Goal: Complete application form

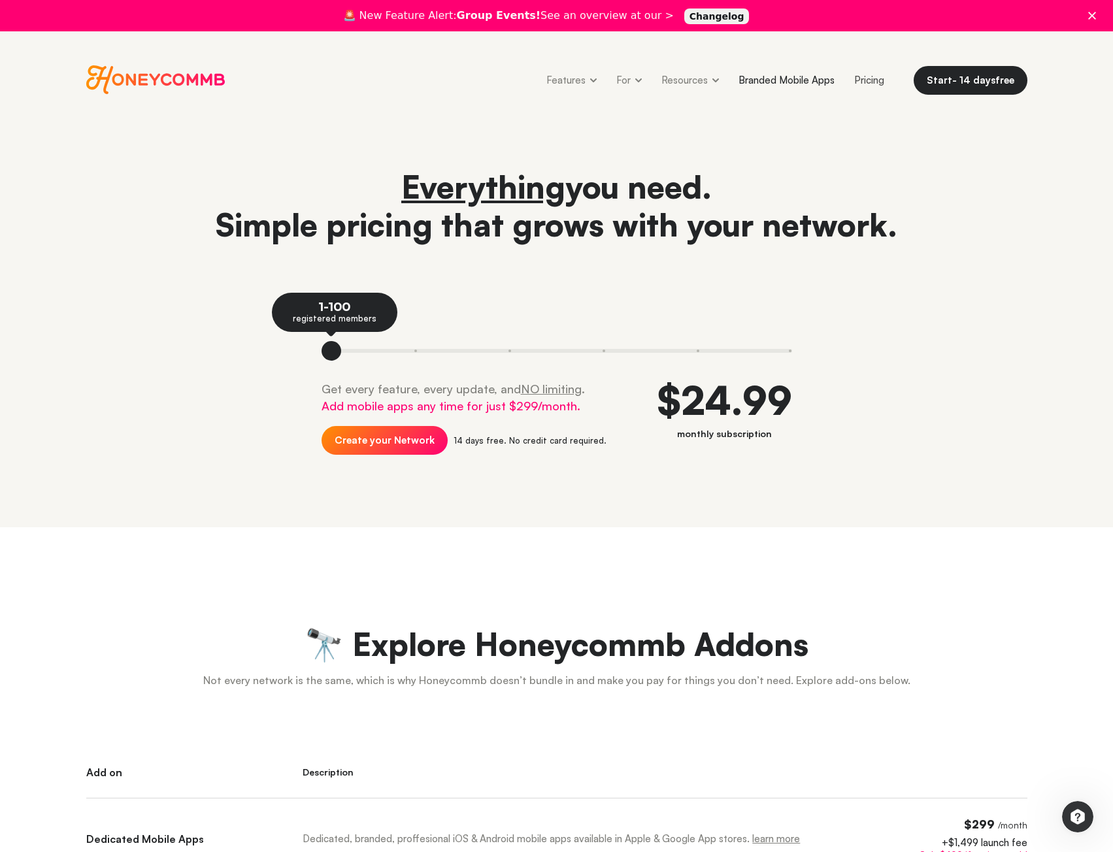
click at [769, 82] on link "Branded Mobile Apps" at bounding box center [787, 79] width 116 height 29
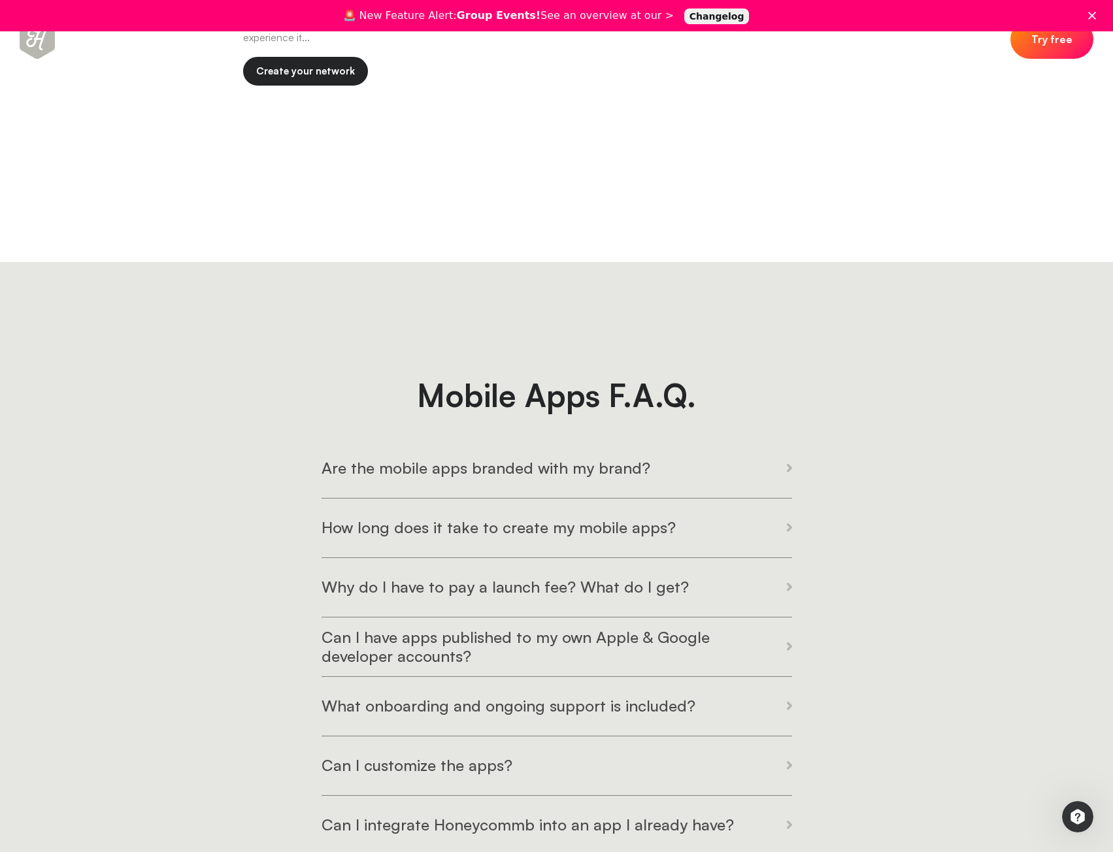
scroll to position [3007, 0]
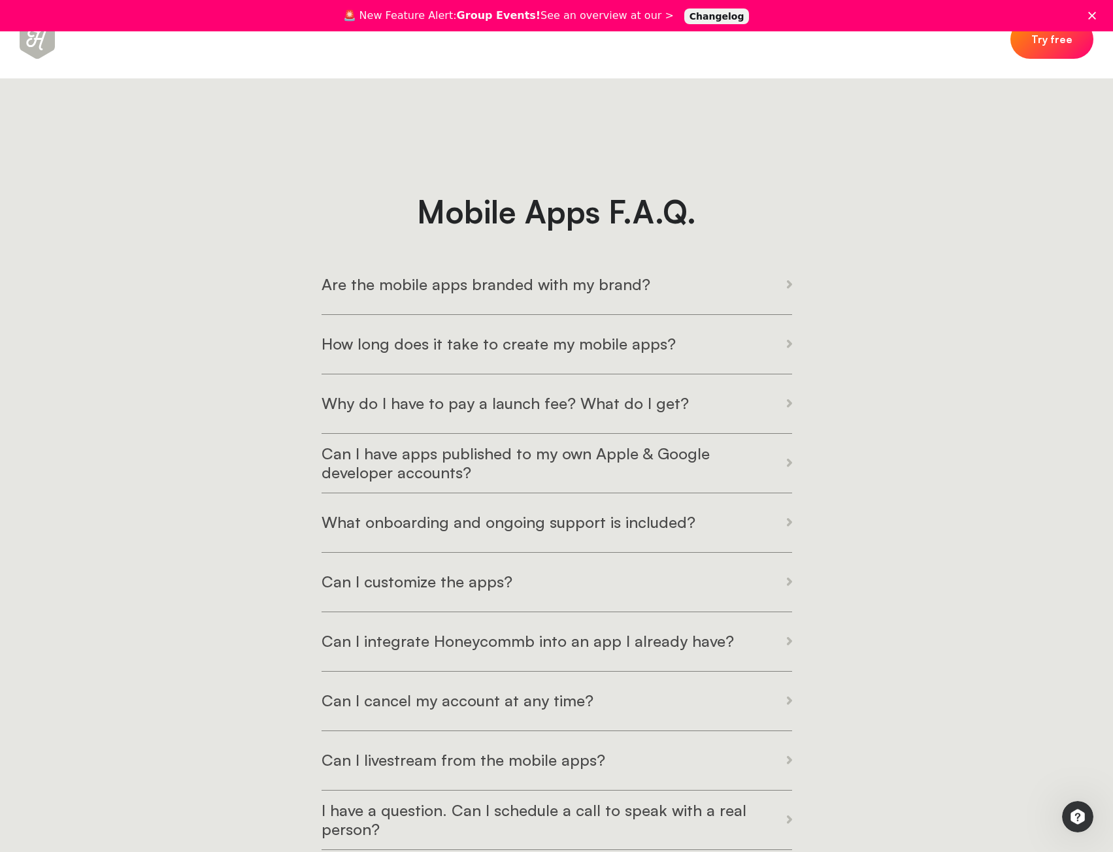
click at [431, 280] on h3 "Are the mobile apps branded with my brand?" at bounding box center [486, 284] width 329 height 19
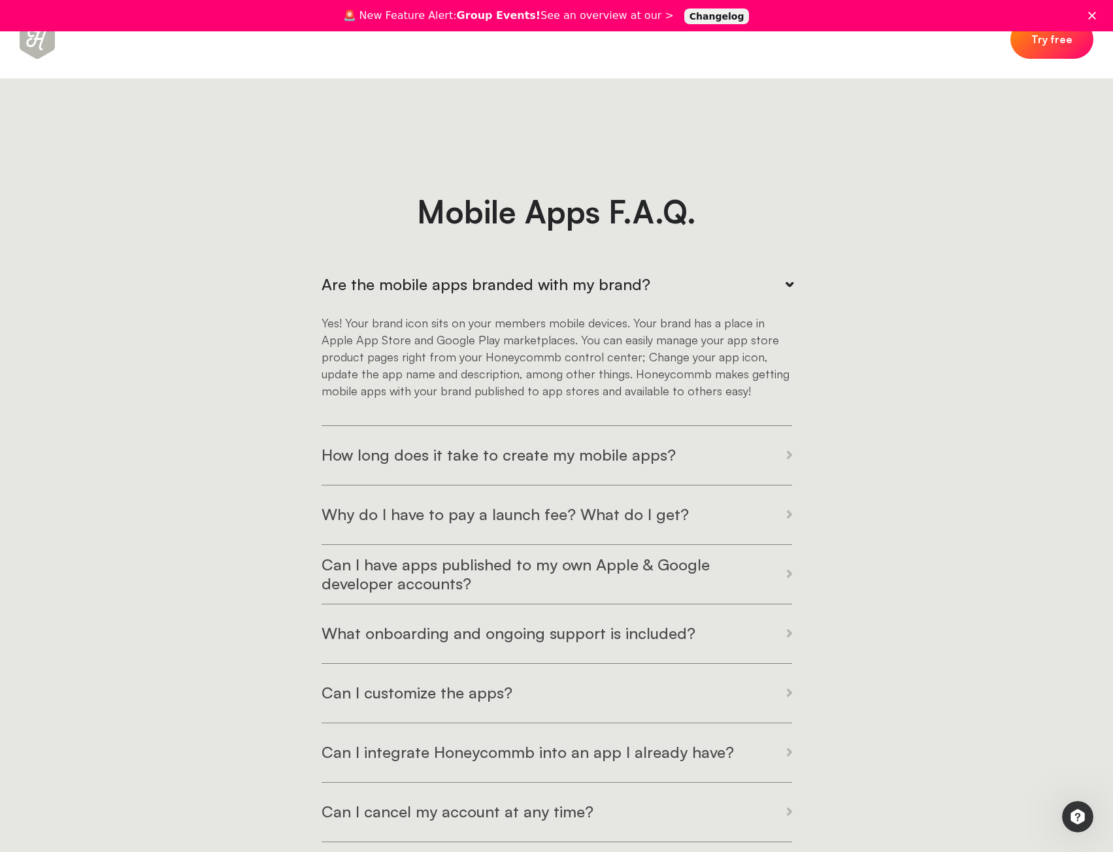
click at [465, 505] on h3 "Why do I have to pay a launch fee? What do I get?" at bounding box center [505, 514] width 367 height 19
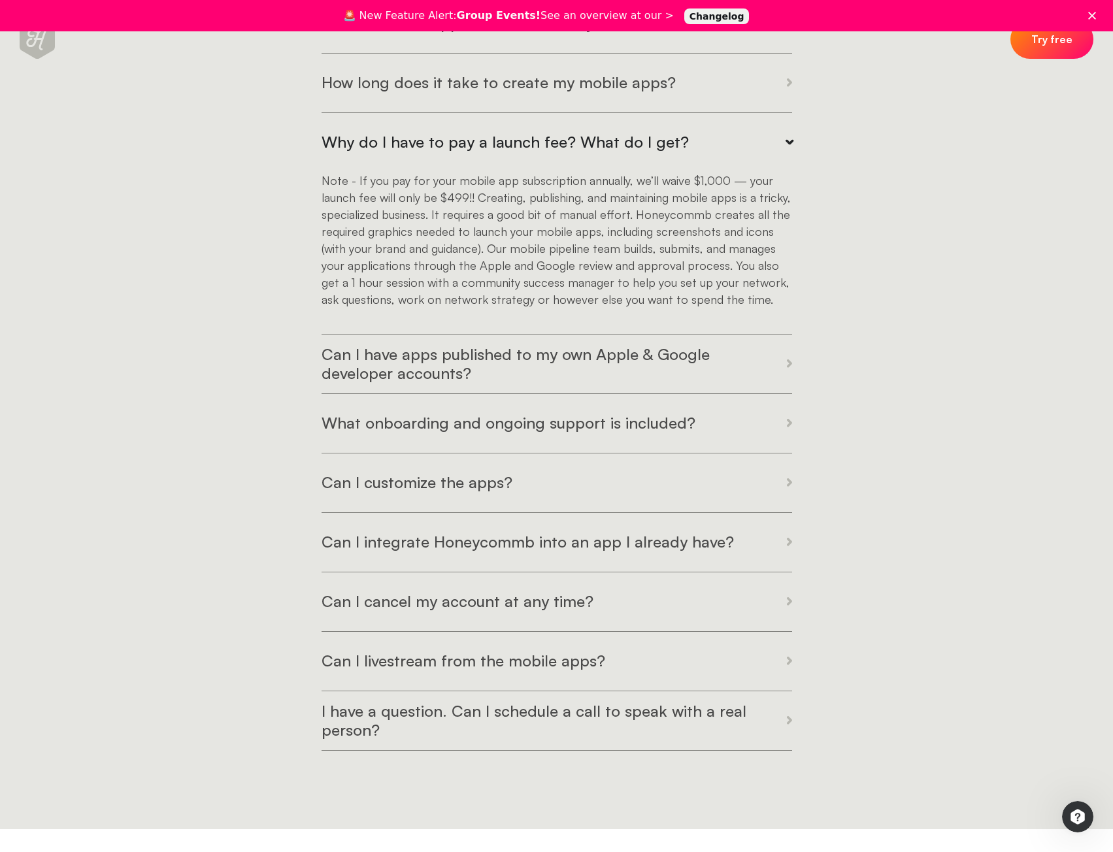
scroll to position [3334, 0]
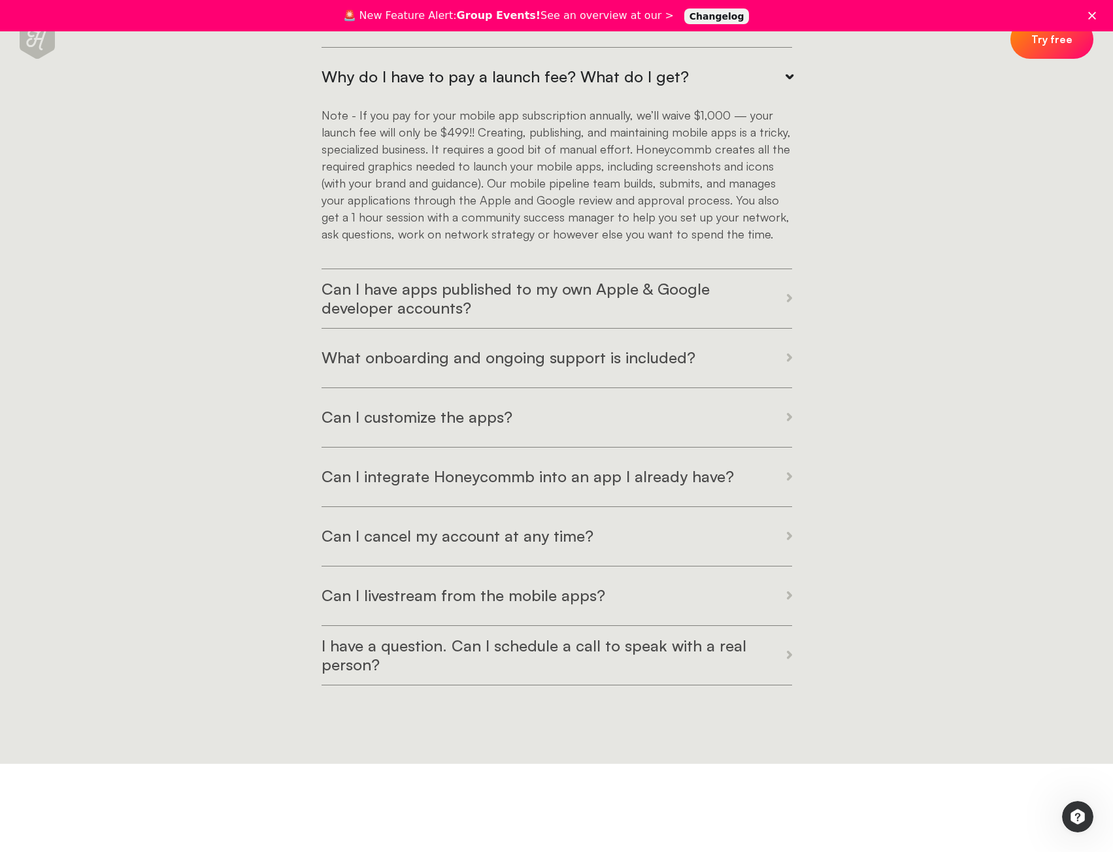
click at [352, 365] on h3 "What onboarding and ongoing support is included?" at bounding box center [509, 357] width 374 height 19
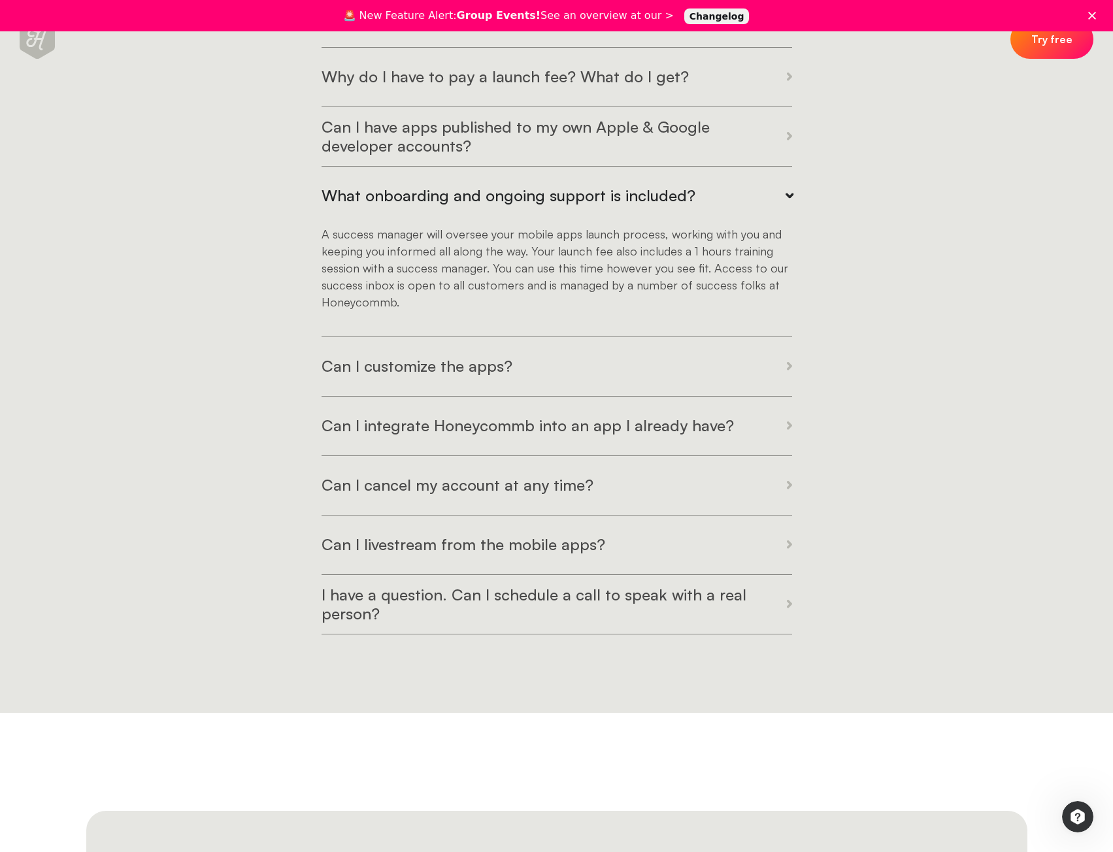
click at [335, 367] on h3 "Can I customize the apps?" at bounding box center [417, 366] width 191 height 19
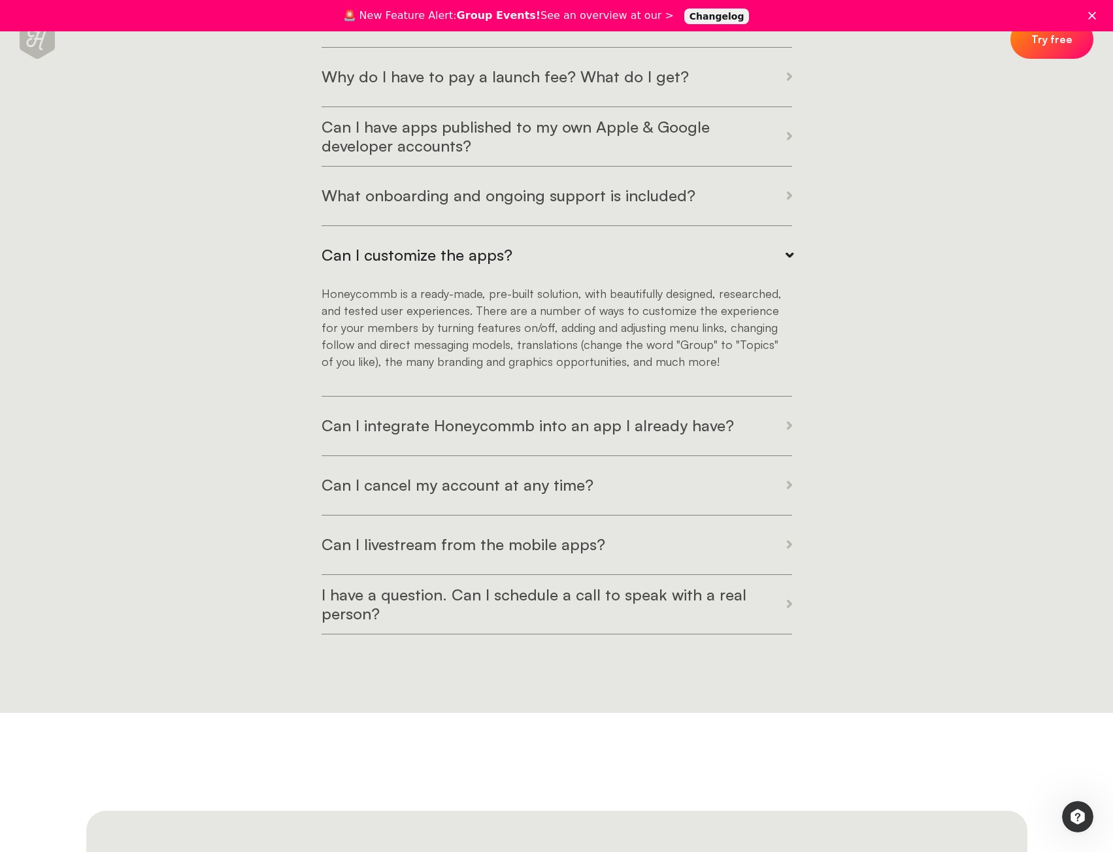
click at [404, 429] on h3 "Can I integrate Honeycommb into an app I already have?" at bounding box center [528, 425] width 413 height 19
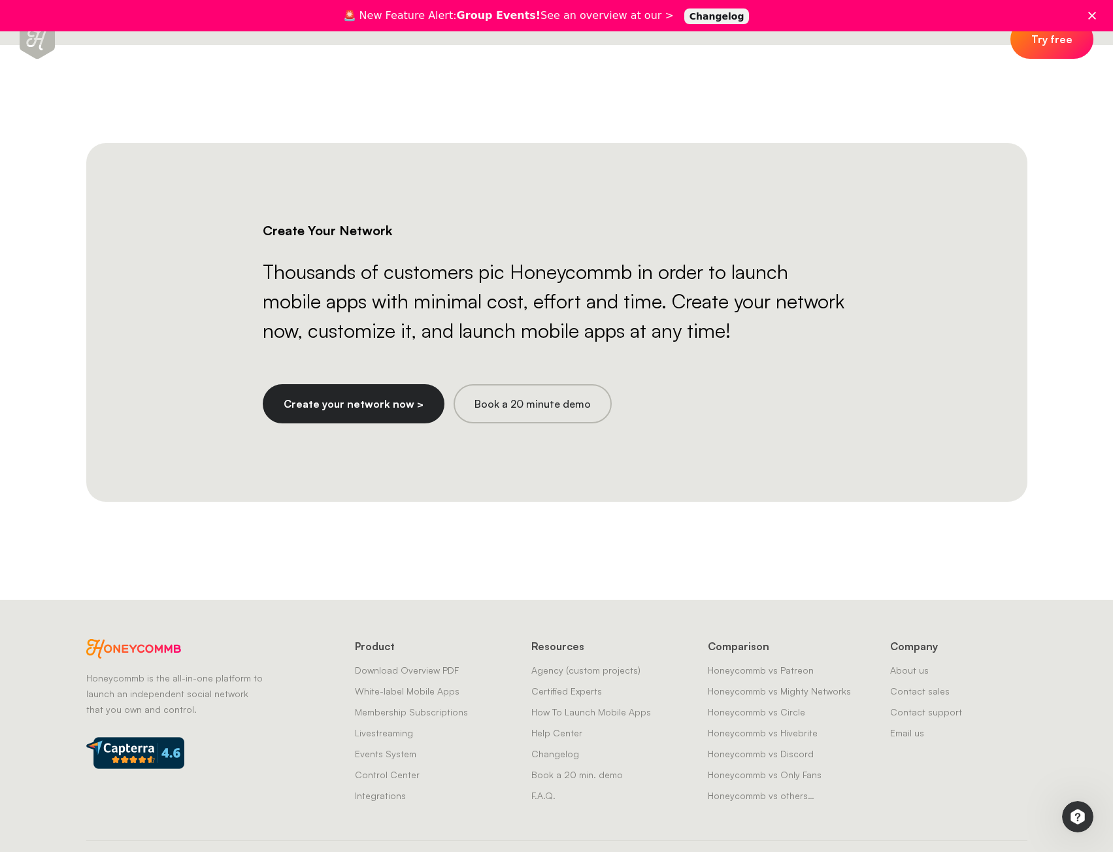
scroll to position [4013, 0]
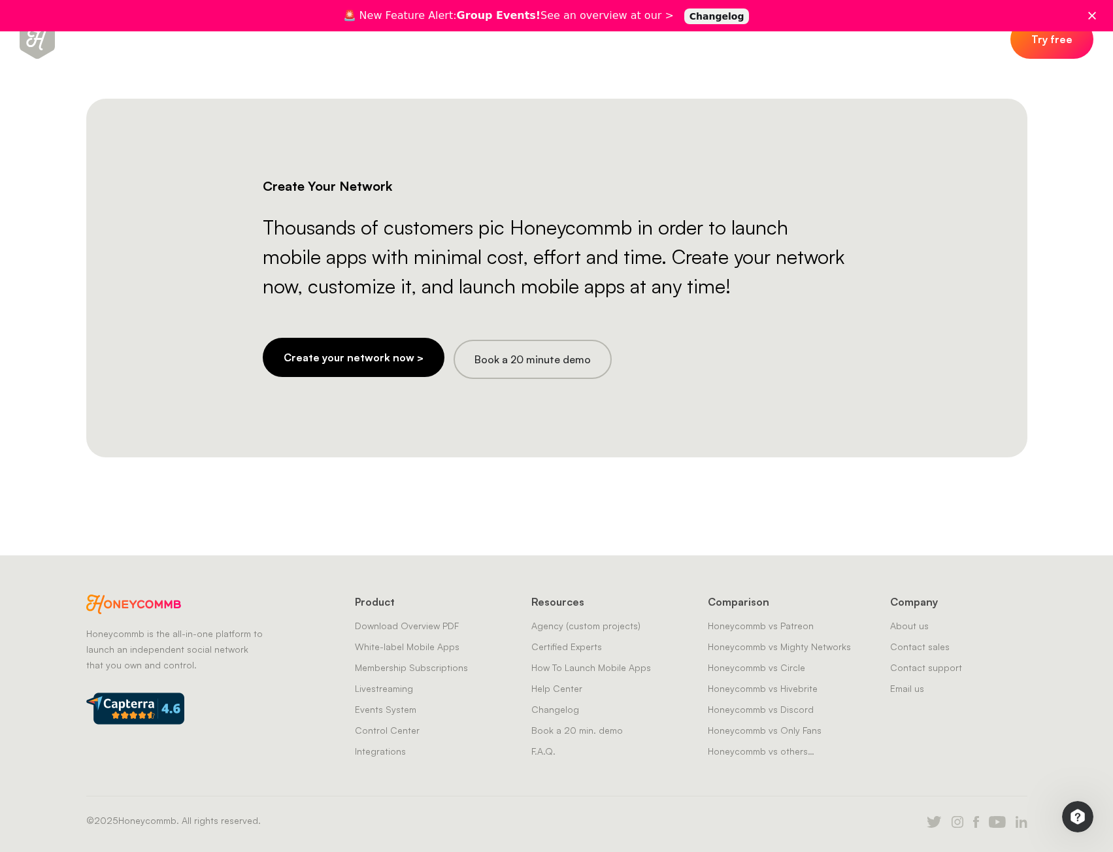
click at [367, 360] on link "Create your network now >" at bounding box center [354, 357] width 182 height 39
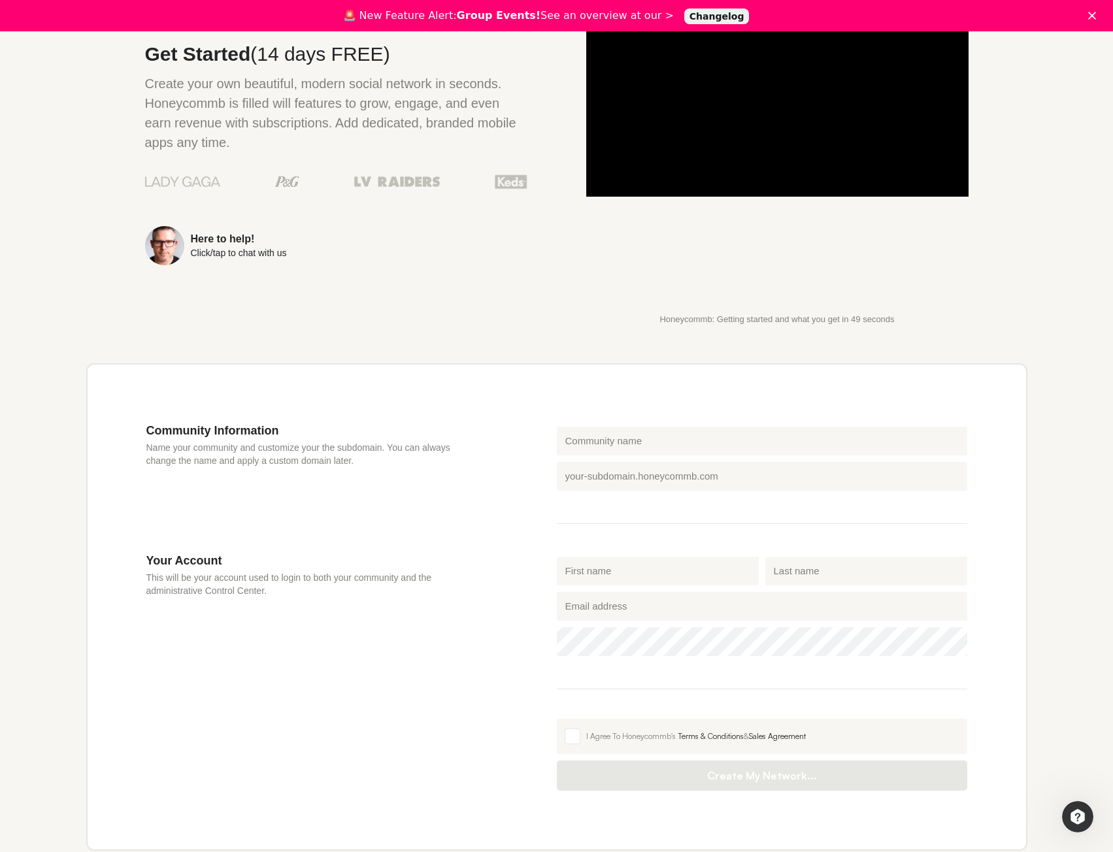
scroll to position [190, 0]
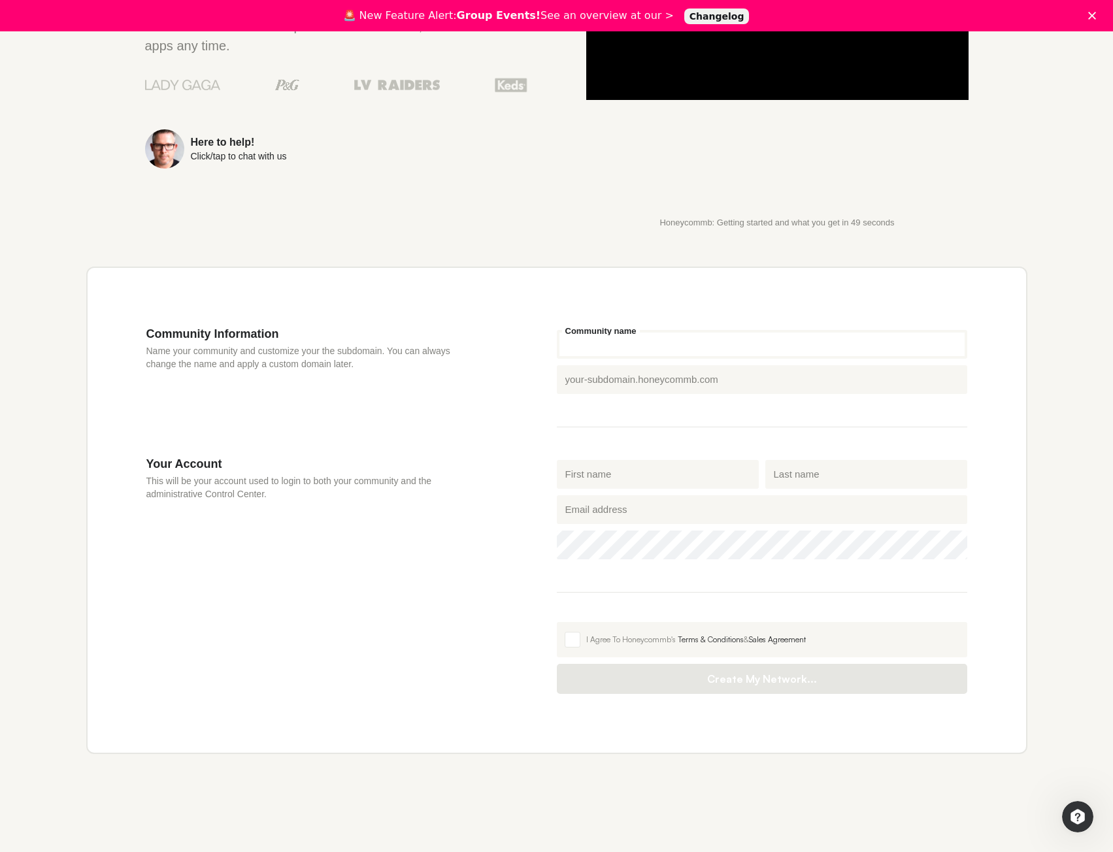
click at [589, 342] on input "Community name" at bounding box center [762, 344] width 411 height 29
type input "M"
type input "m"
type input "Mo"
type input "mo"
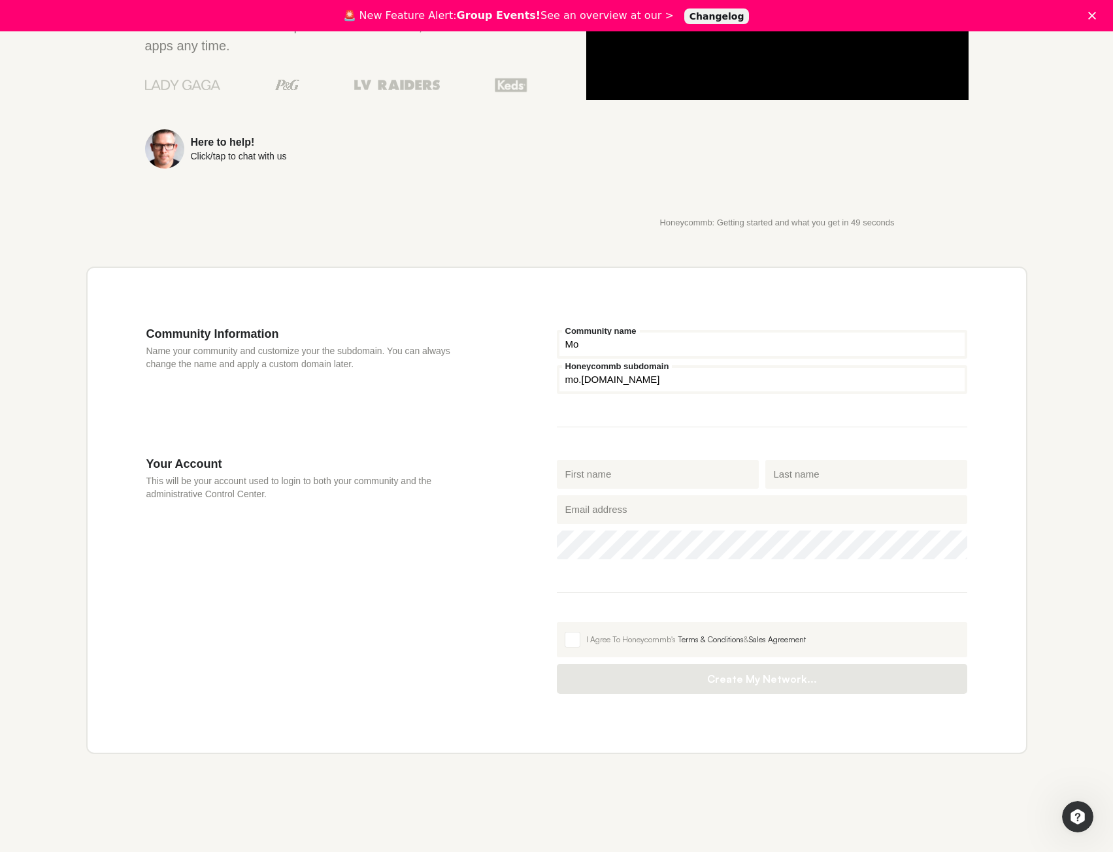
type input "Mor"
type input "mor"
type input "Mort"
type input "mort"
type input "Mortg"
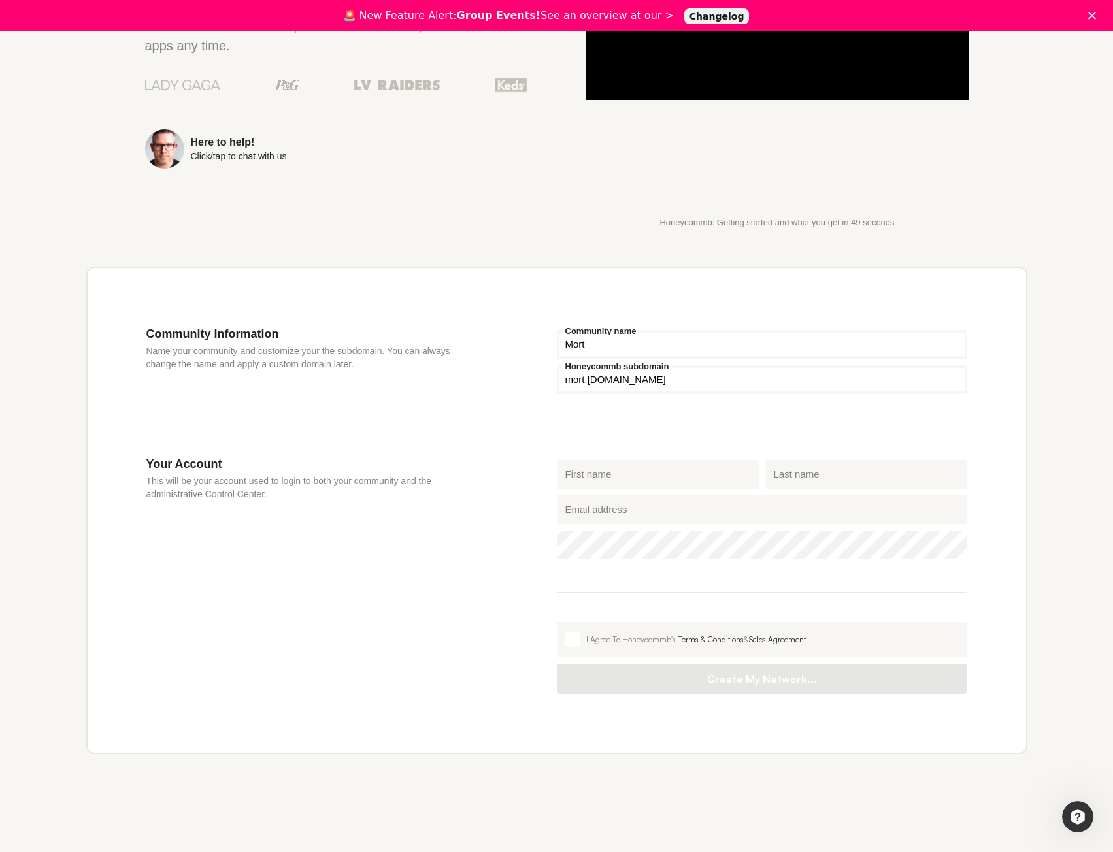
type input "mortg"
type input "Mortga"
type input "mortga"
type input "Mortgag"
type input "mortgag"
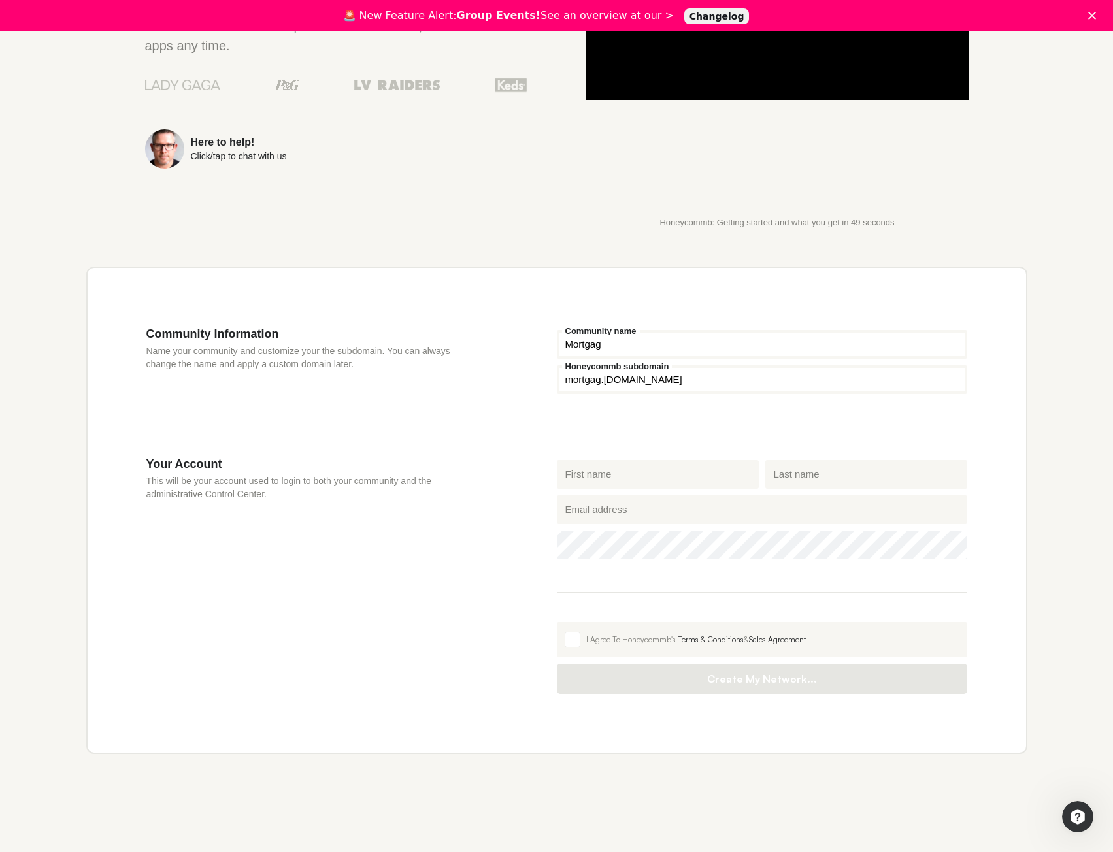
type input "Mortgage"
type input "mortgage"
type input "Mortgage B"
type input "mortgage-b"
type input "Mortgage Br"
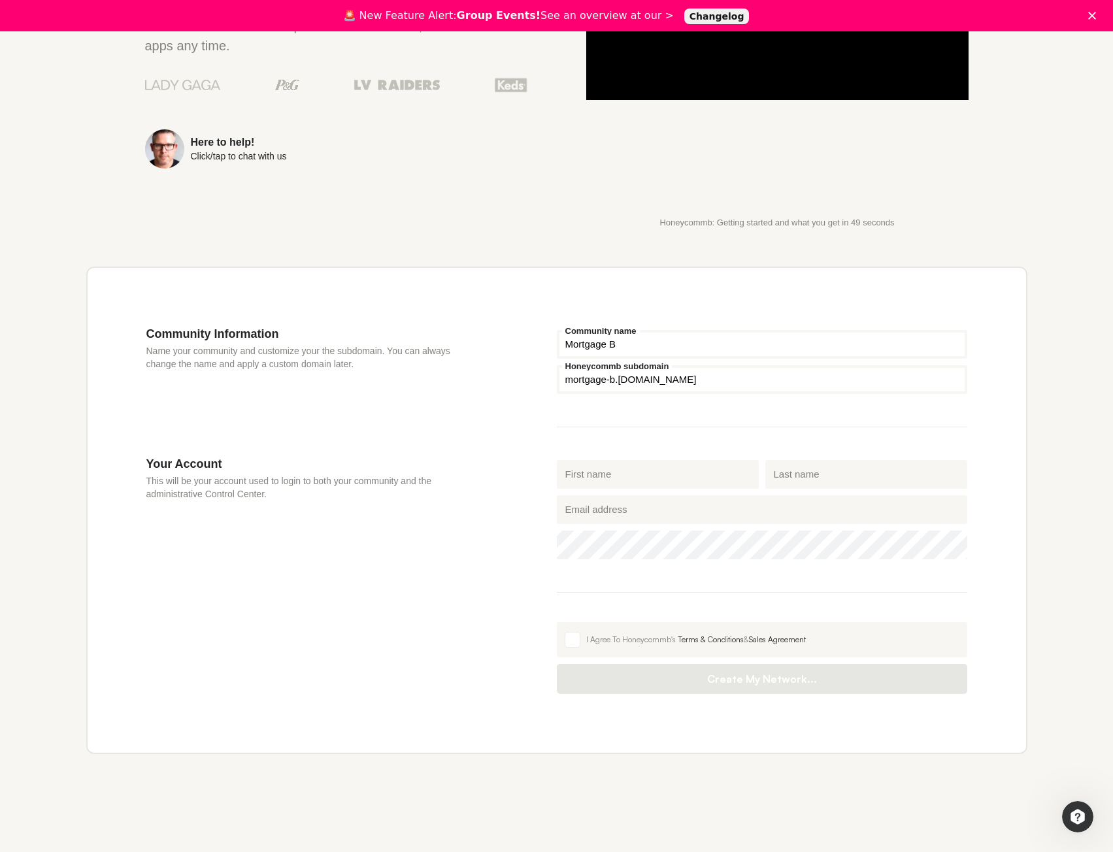
type input "mortgage-br"
type input "Mortgage Bro"
type input "mortgage-bro"
type input "Mortgage Brok"
type input "mortgage-brok"
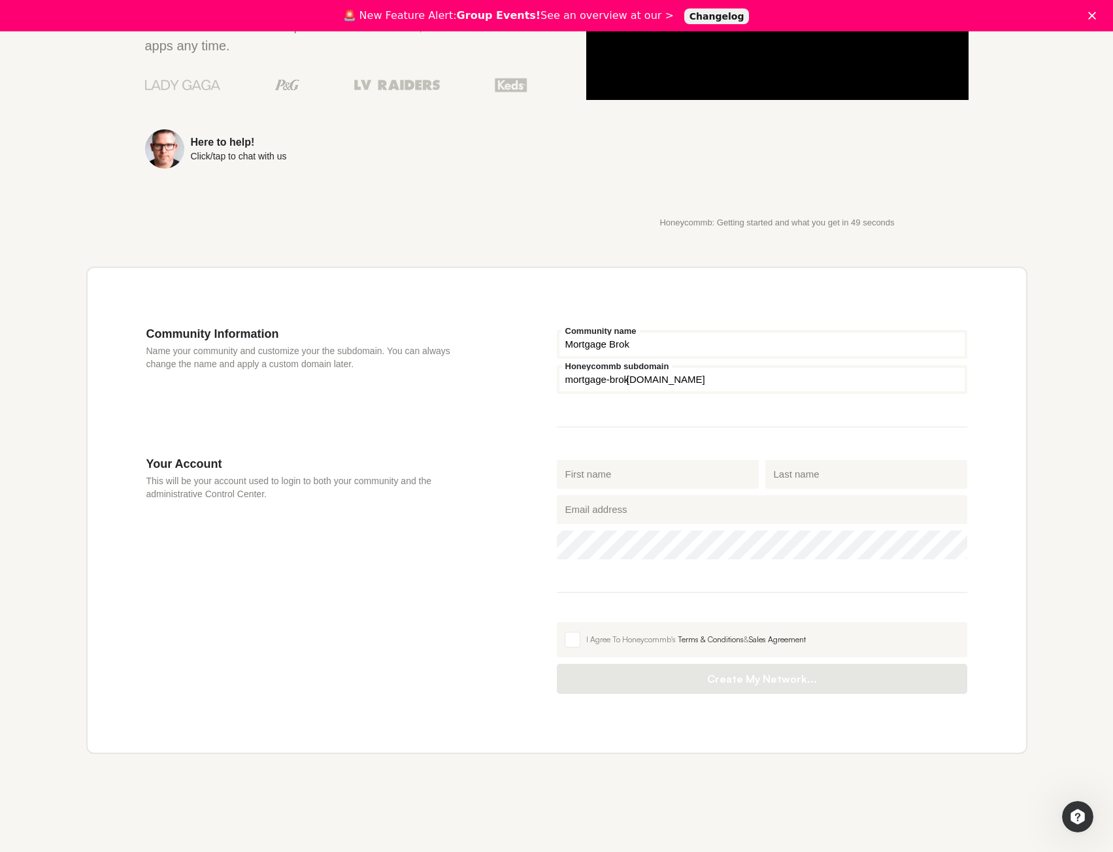
type input "Mortgage Broke"
type input "mortgage-broke"
type input "Mortgage Broker"
type input "mortgage-broker"
type input "Mortgage Brokers"
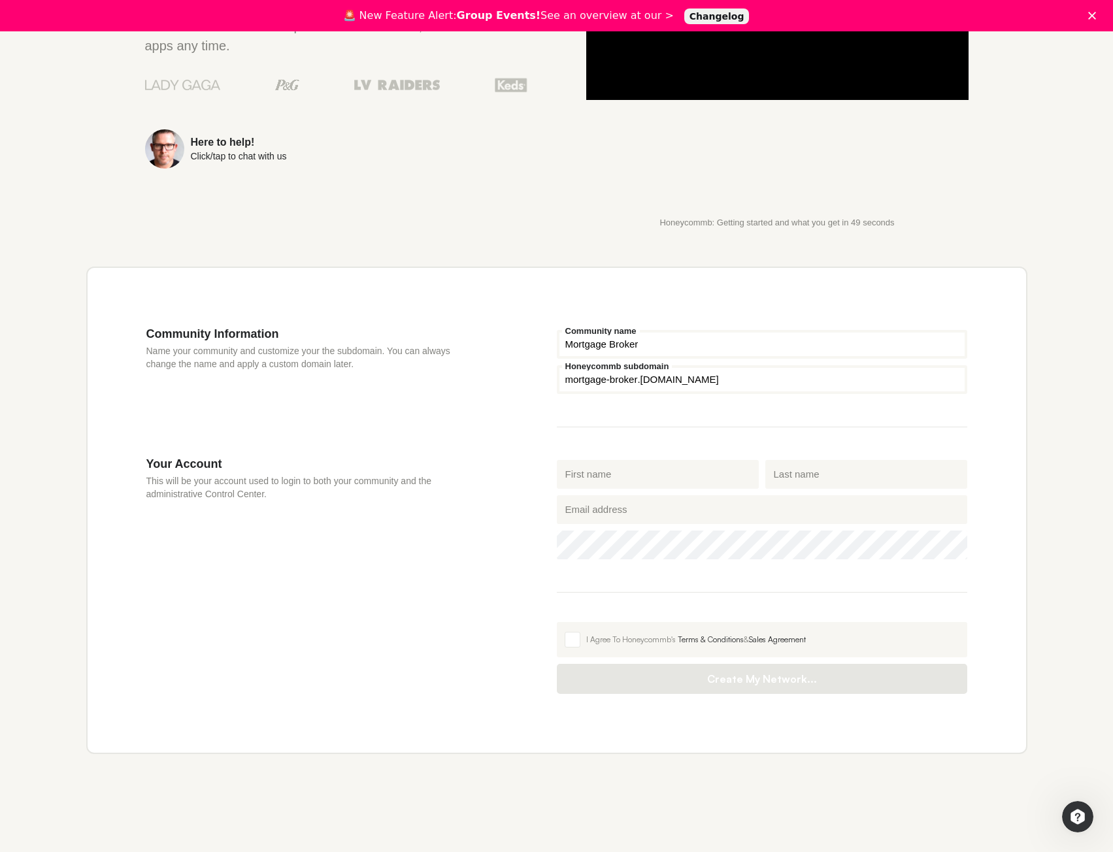
type input "mortgage-brokers"
type input "Mortgage Brokers A"
type input "mortgage-brokers-a"
type input "Mortgage Brokers Au"
type input "mortgage-brokers-au"
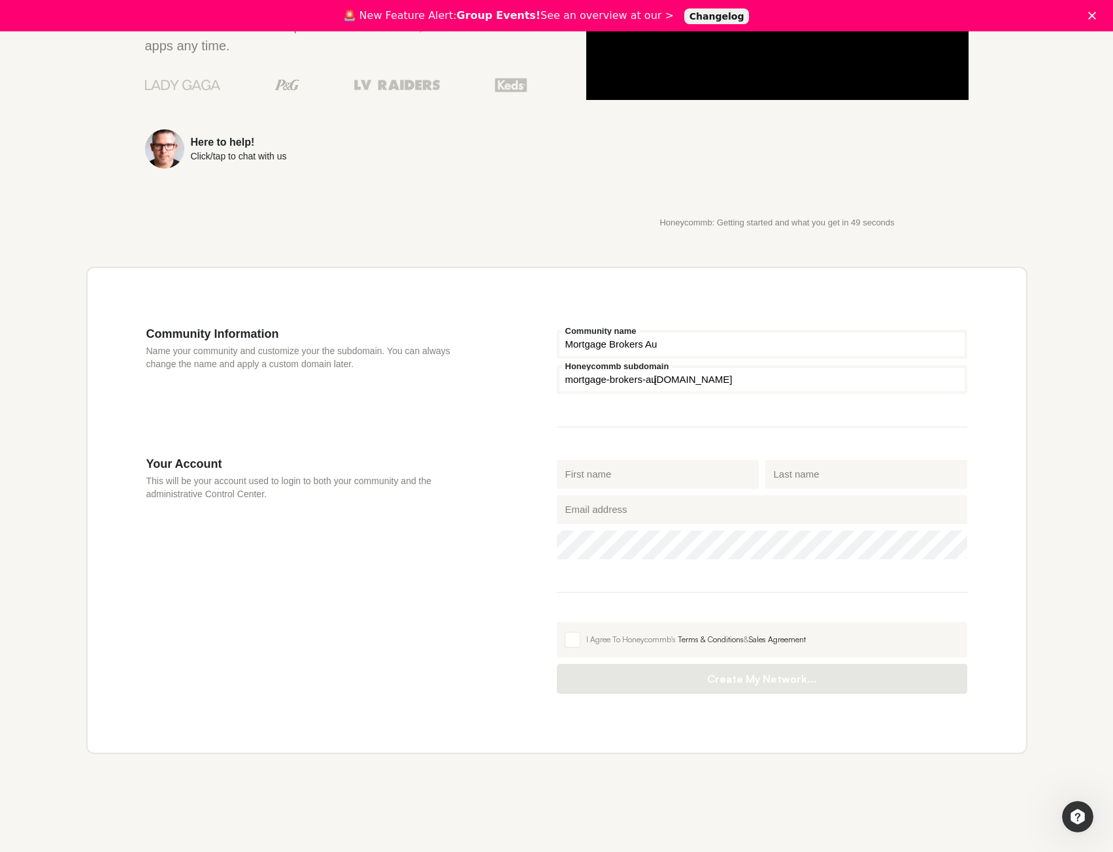
type input "Mortgage Brokers Aus"
type input "mortgage-brokers-aus"
type input "Mortgage Brokers Aust"
type input "mortgage-brokers-aust"
type input "Mortgage Brokers Austr"
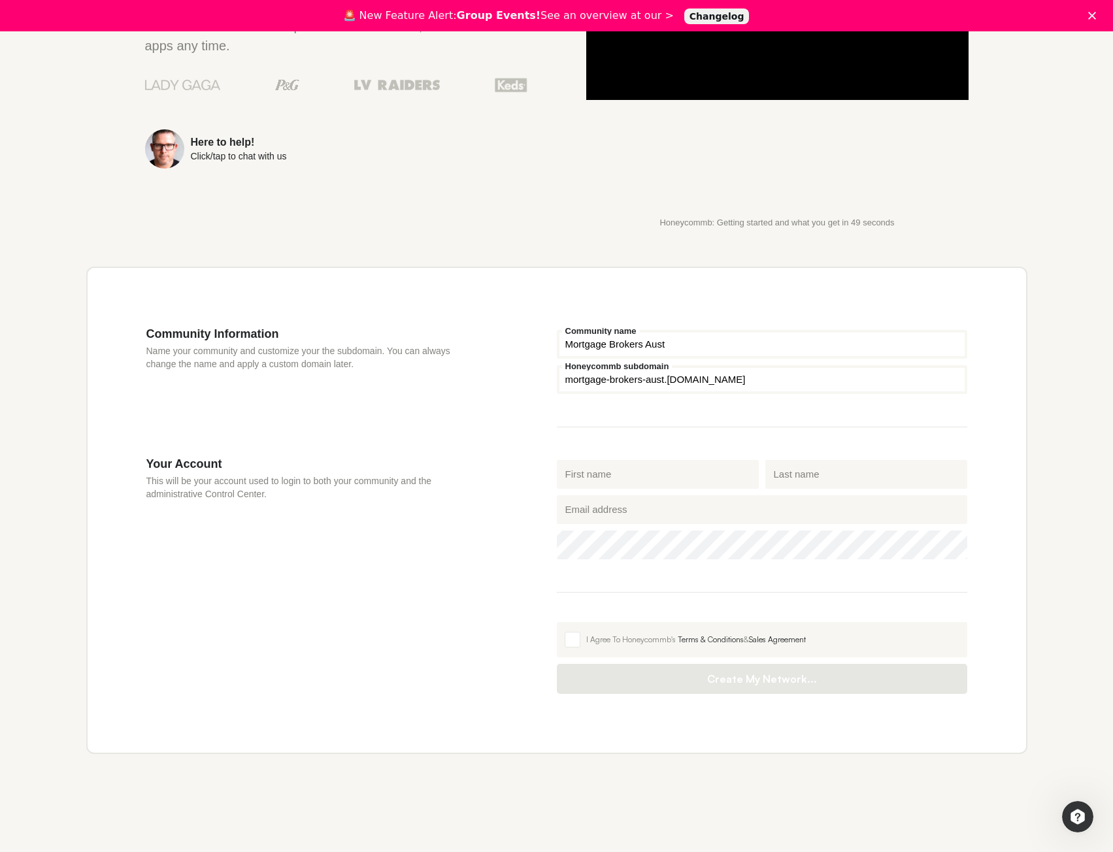
type input "mortgage-brokers-austr"
type input "Mortgage Brokers Austra"
type input "mortgage-brokers-[GEOGRAPHIC_DATA]"
type input "Mortgage Brokers Austral"
type input "mortgage-brokers-austral"
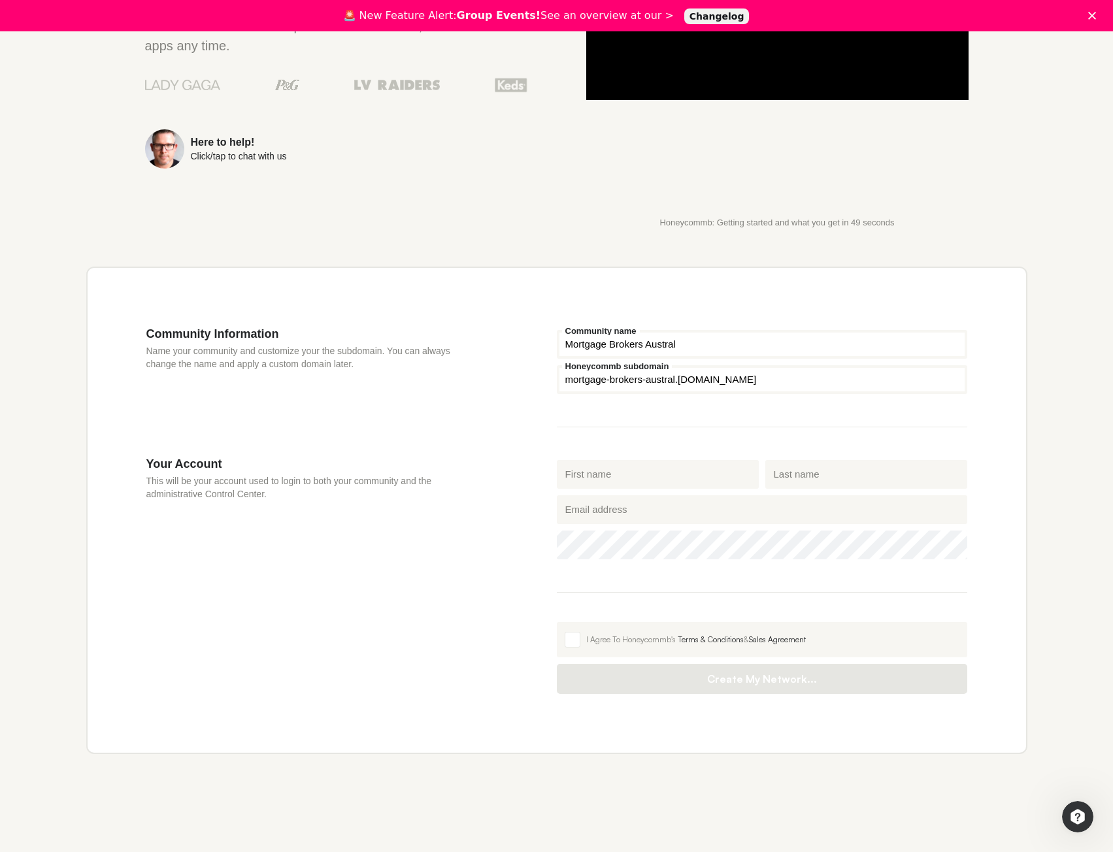
type input "Mortgage Brokers Australi"
type input "mortgage-brokers-[GEOGRAPHIC_DATA]"
type input "Mortgage Brokers [GEOGRAPHIC_DATA]"
type input "mortgage-brokers-[GEOGRAPHIC_DATA]"
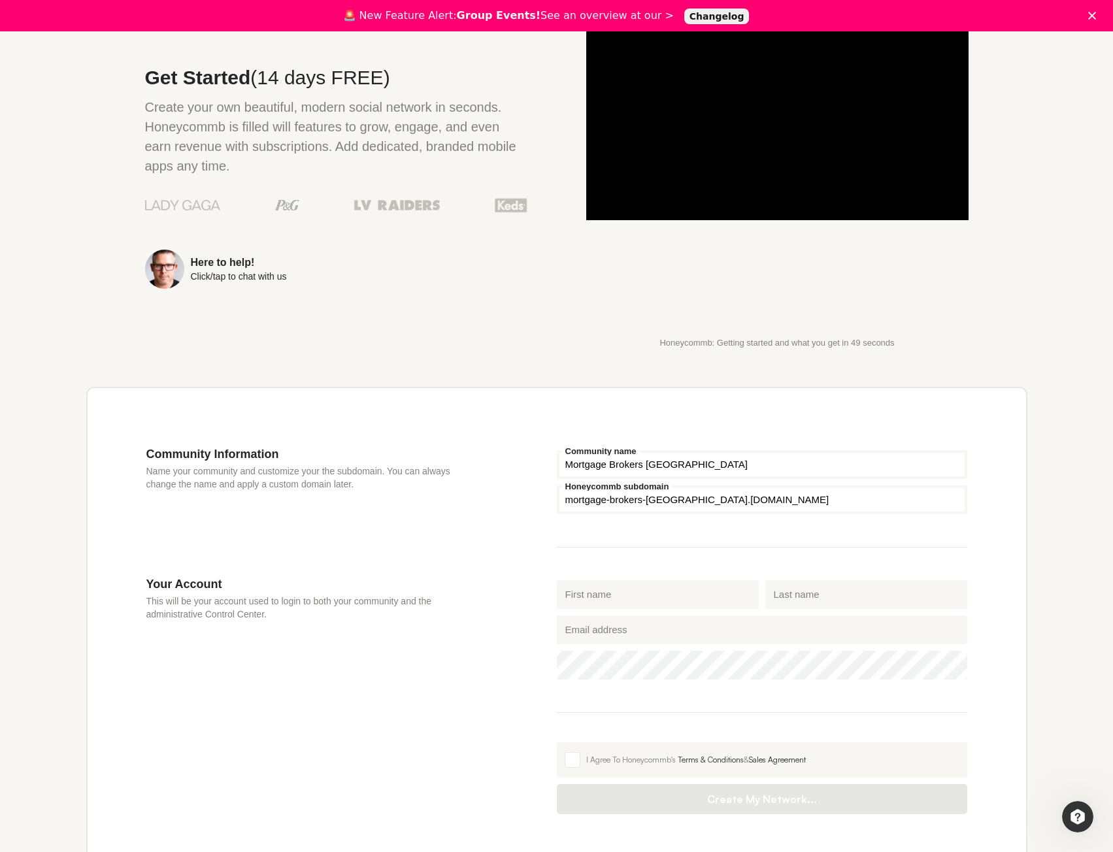
scroll to position [0, 0]
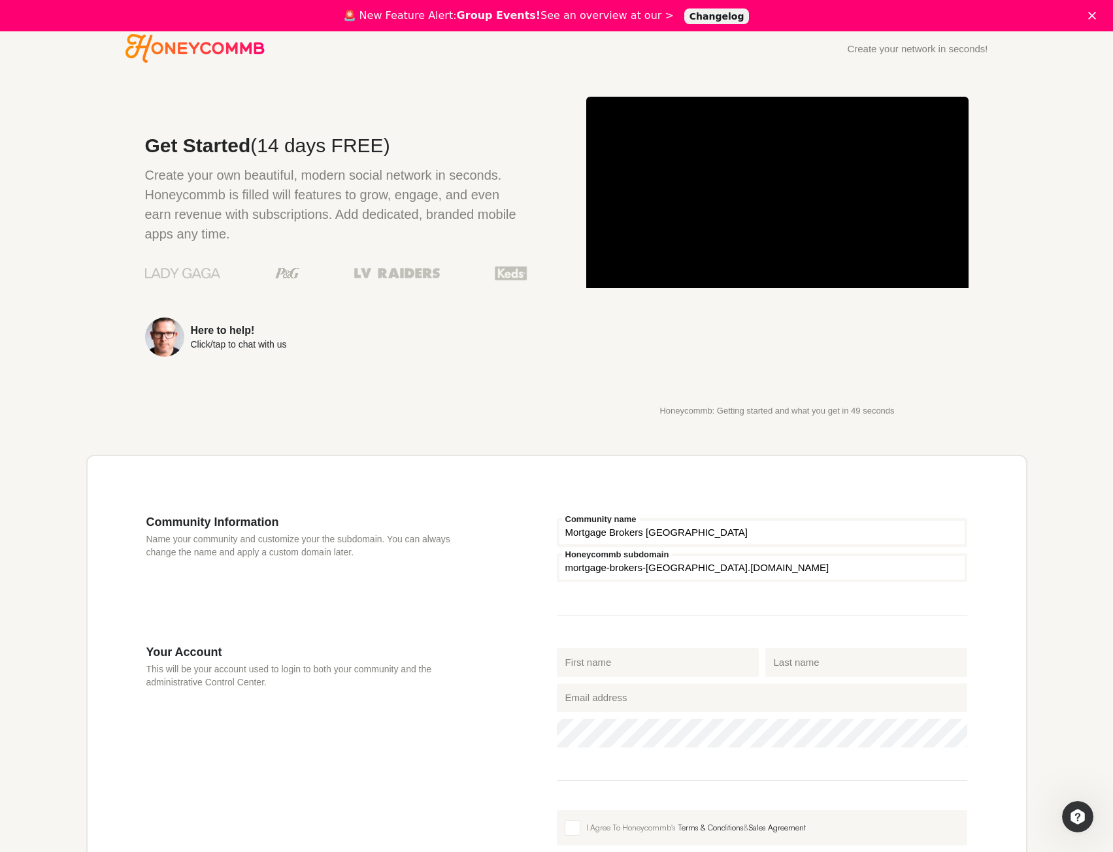
type input "Mortgage Brokers [GEOGRAPHIC_DATA]"
click at [1096, 14] on icon "Close" at bounding box center [1092, 16] width 8 height 8
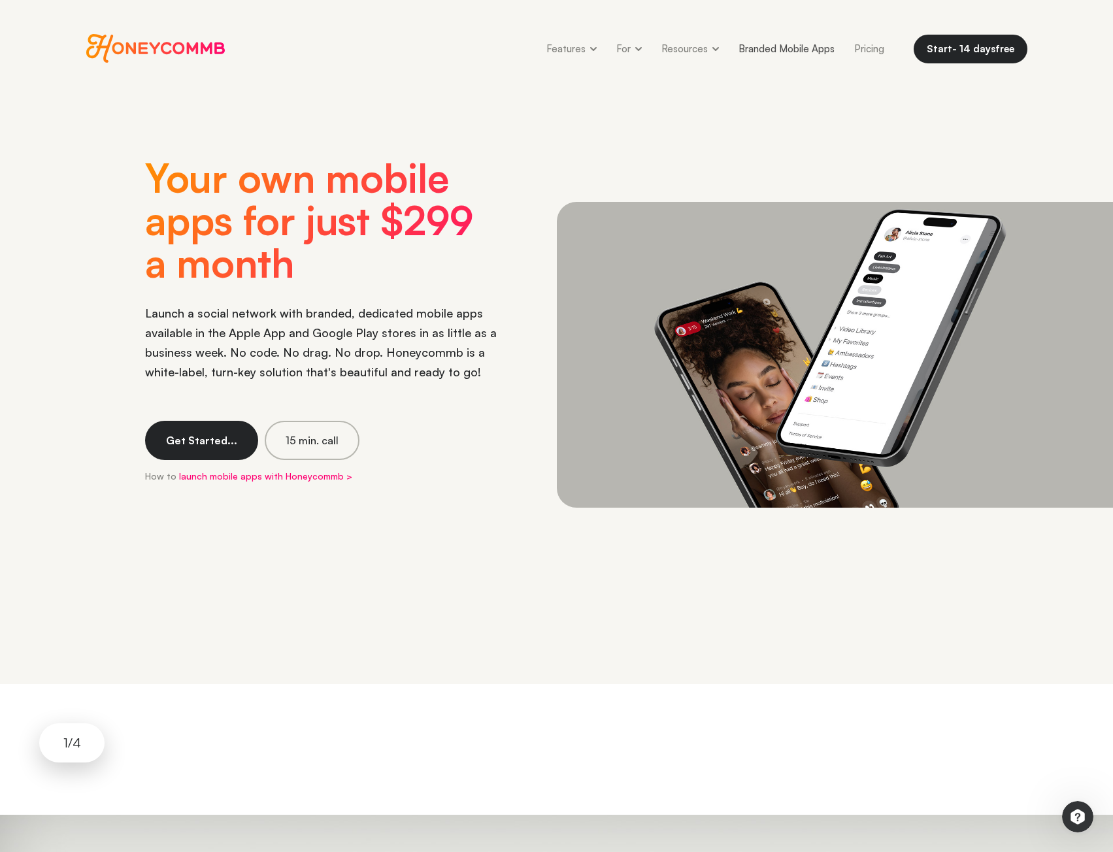
scroll to position [3904, 0]
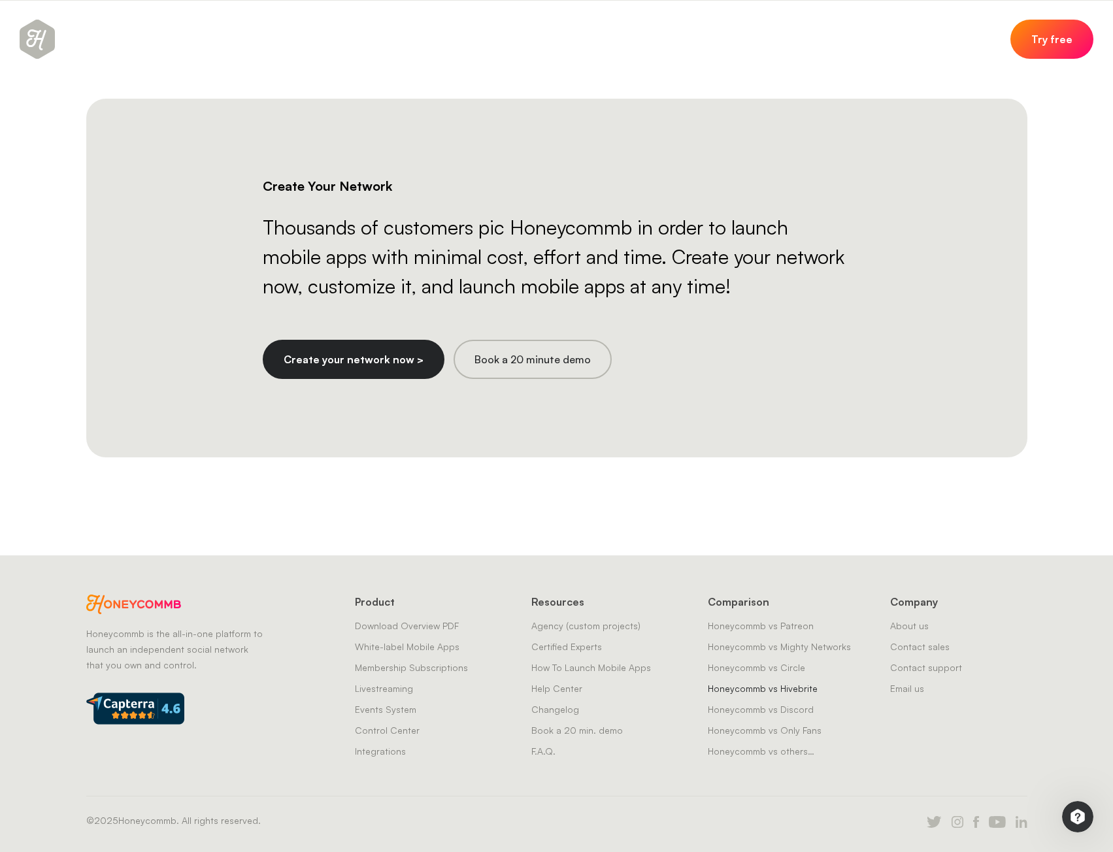
click at [737, 691] on link "Honeycommb vs Hivebrite" at bounding box center [763, 688] width 110 height 11
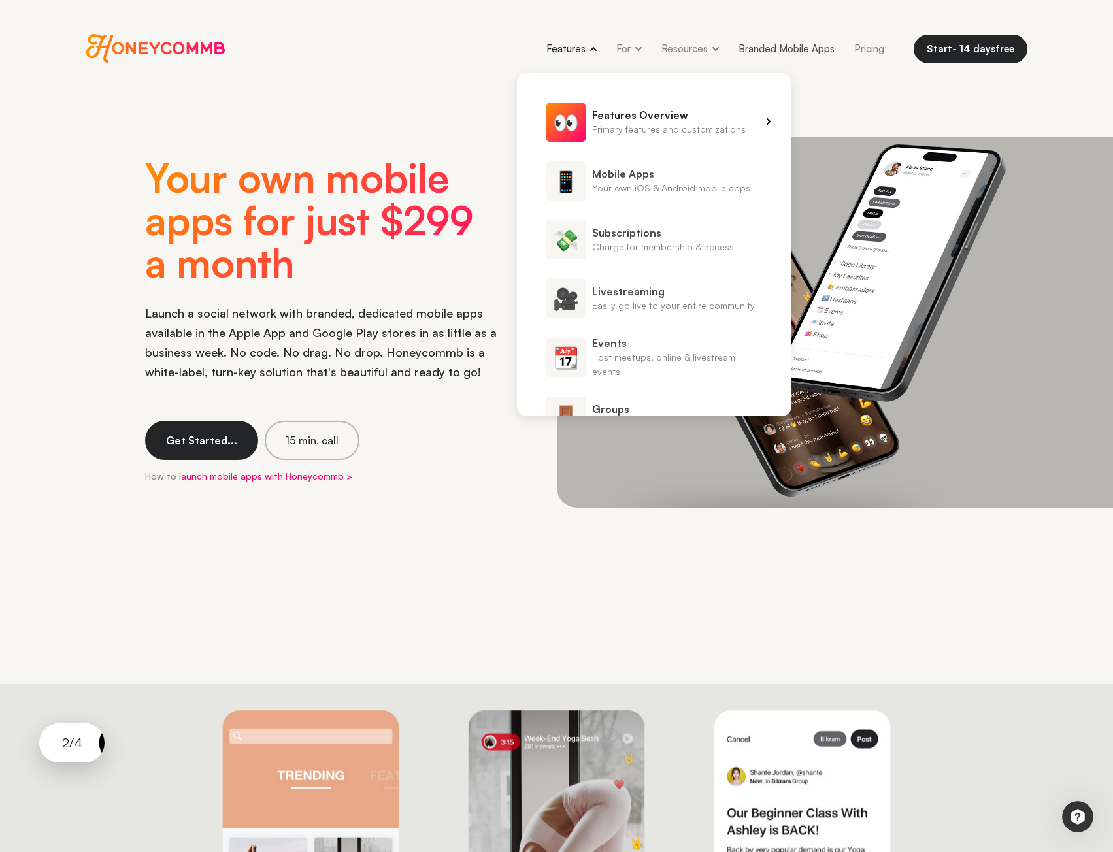
click at [611, 119] on span "Features Overview" at bounding box center [669, 115] width 154 height 14
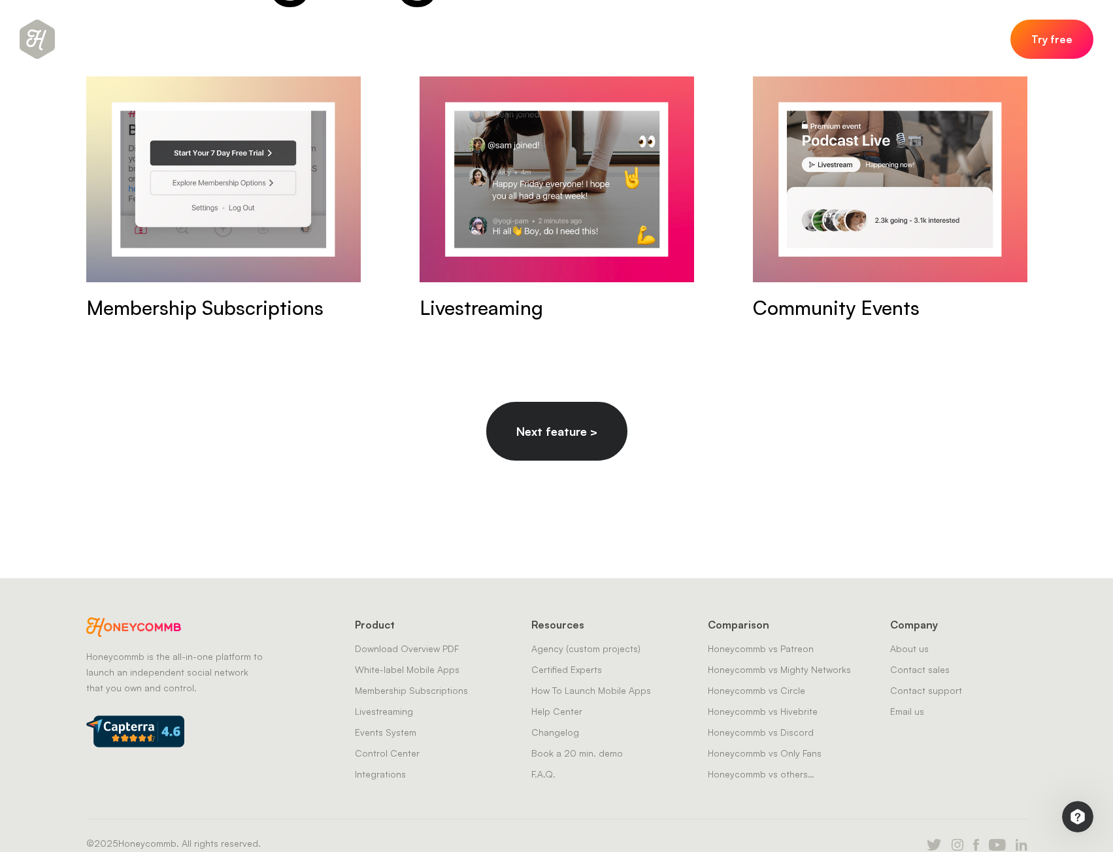
scroll to position [6420, 0]
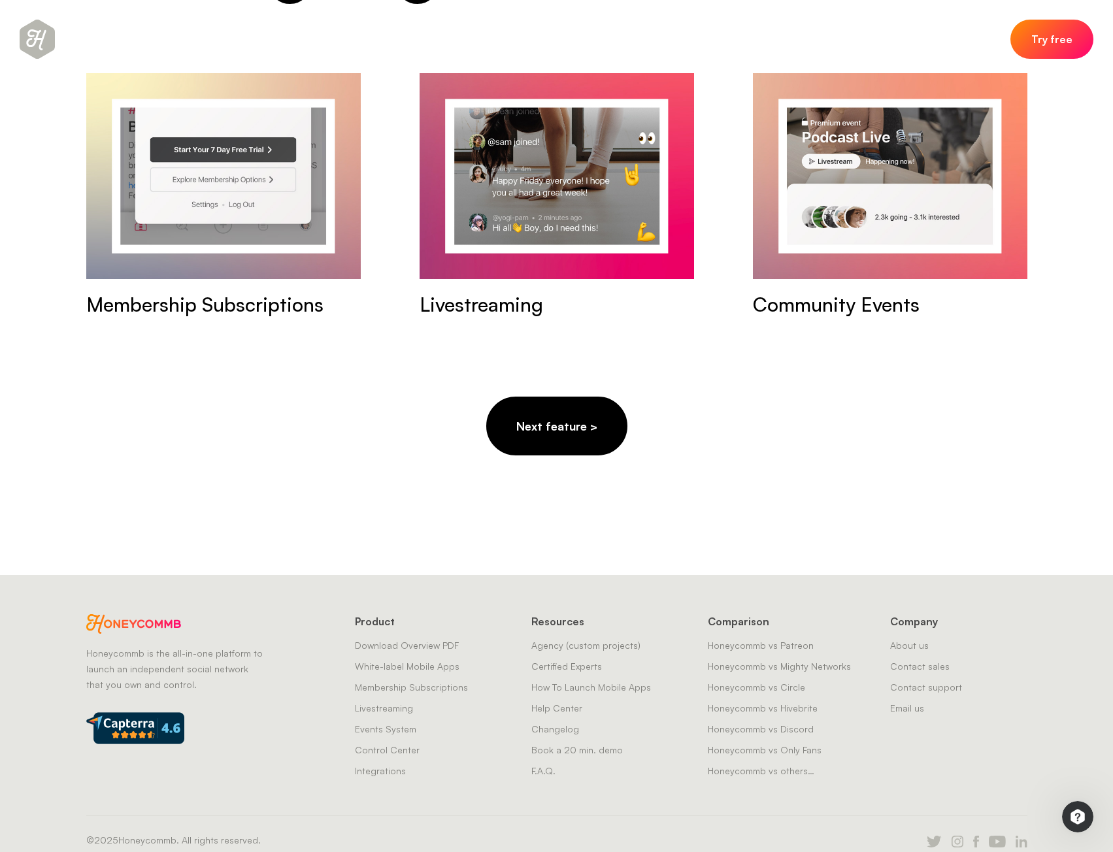
click at [548, 409] on link "Next feature >" at bounding box center [556, 426] width 141 height 59
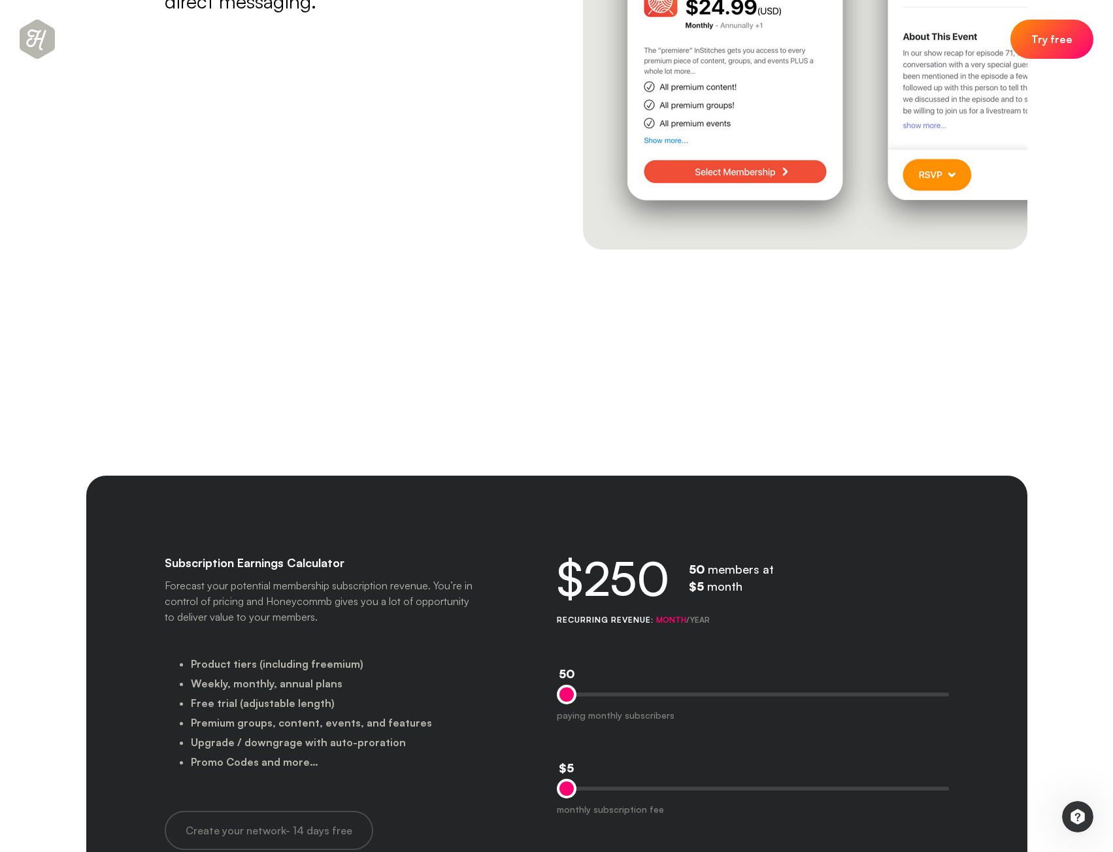
scroll to position [5426, 0]
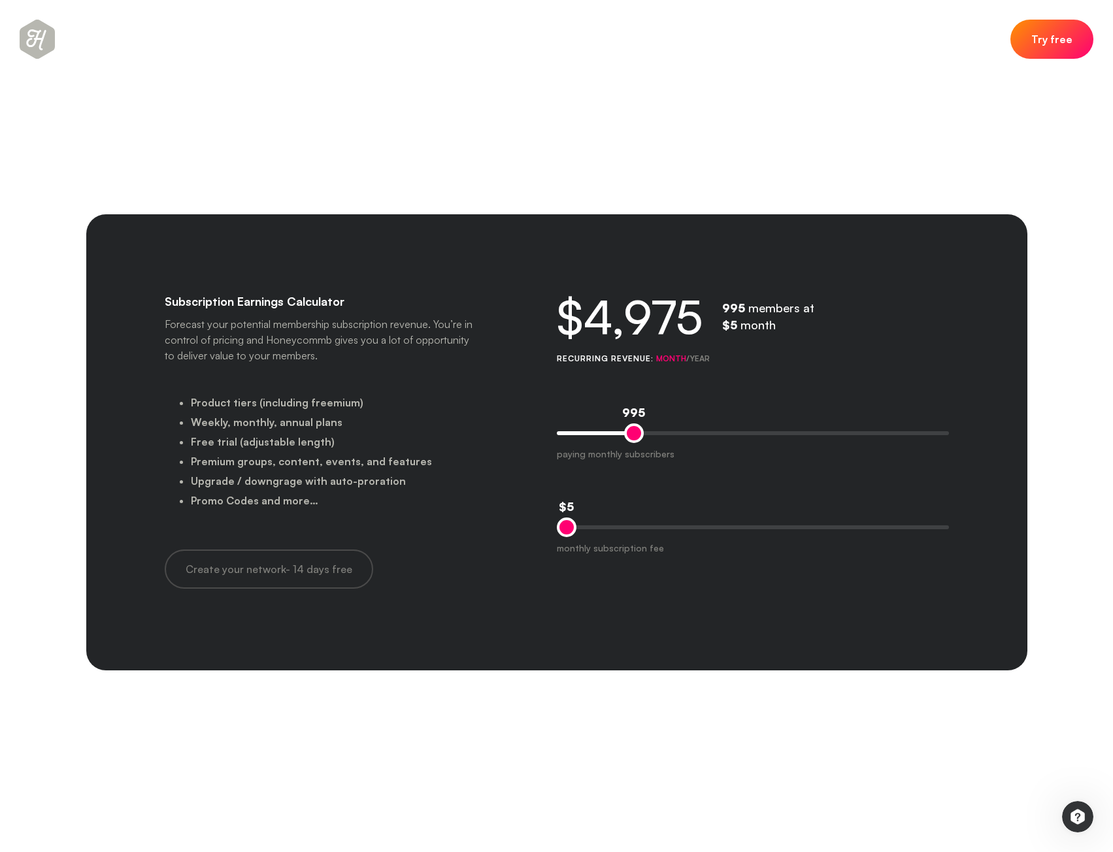
drag, startPoint x: 564, startPoint y: 437, endPoint x: 632, endPoint y: 433, distance: 67.5
click at [632, 433] on div at bounding box center [634, 434] width 20 height 20
click at [564, 525] on div at bounding box center [566, 528] width 20 height 20
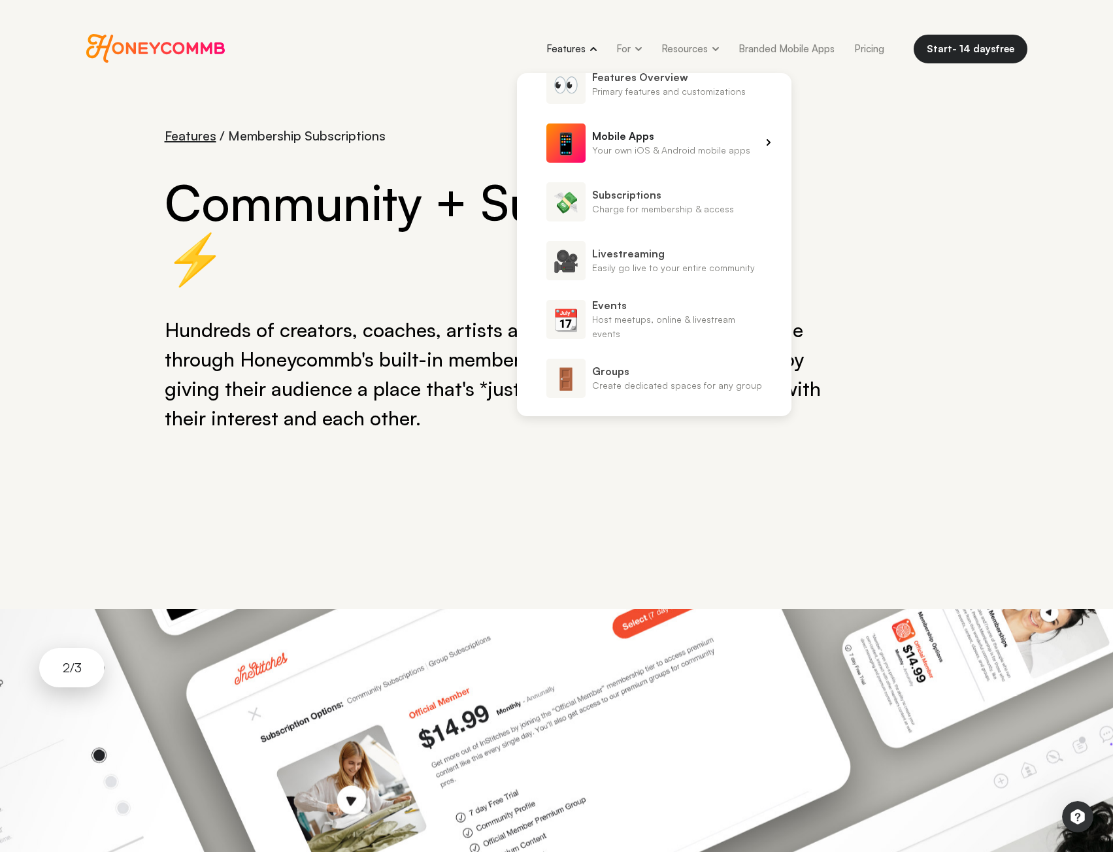
scroll to position [59, 0]
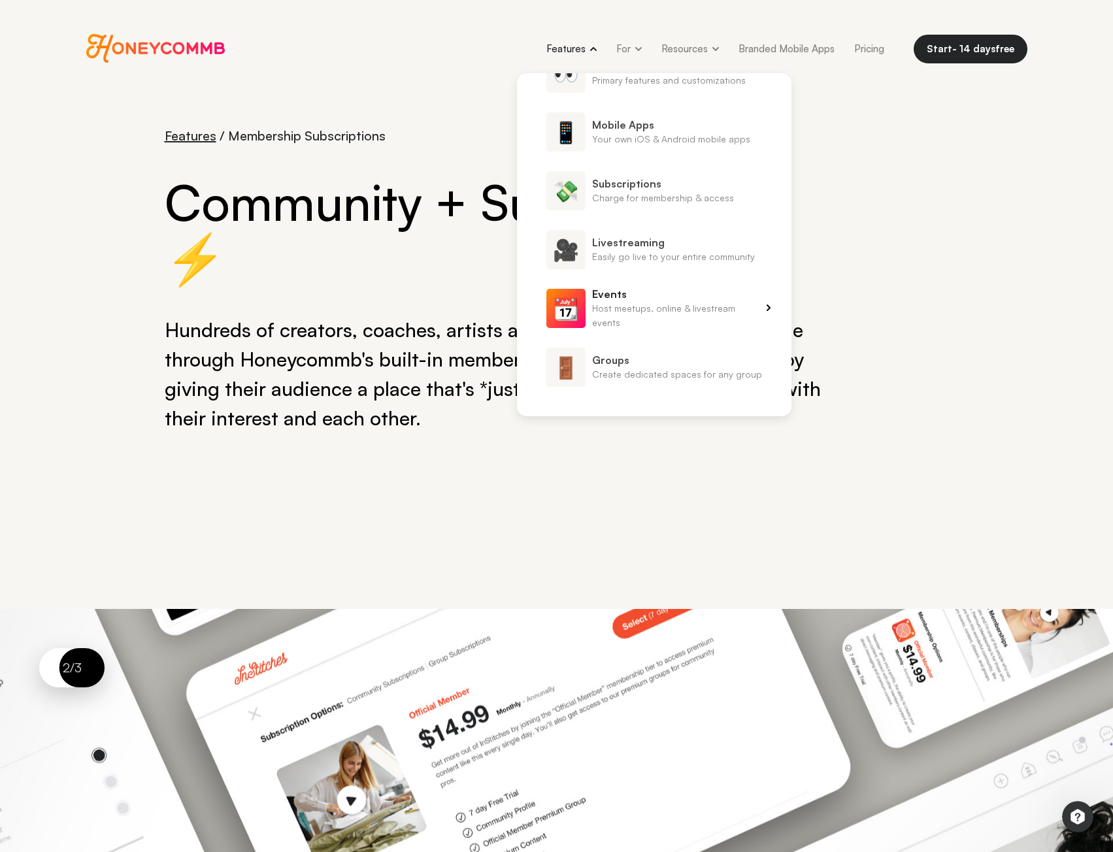
click at [633, 301] on span "Host meetups, online & livestream events" at bounding box center [677, 315] width 170 height 29
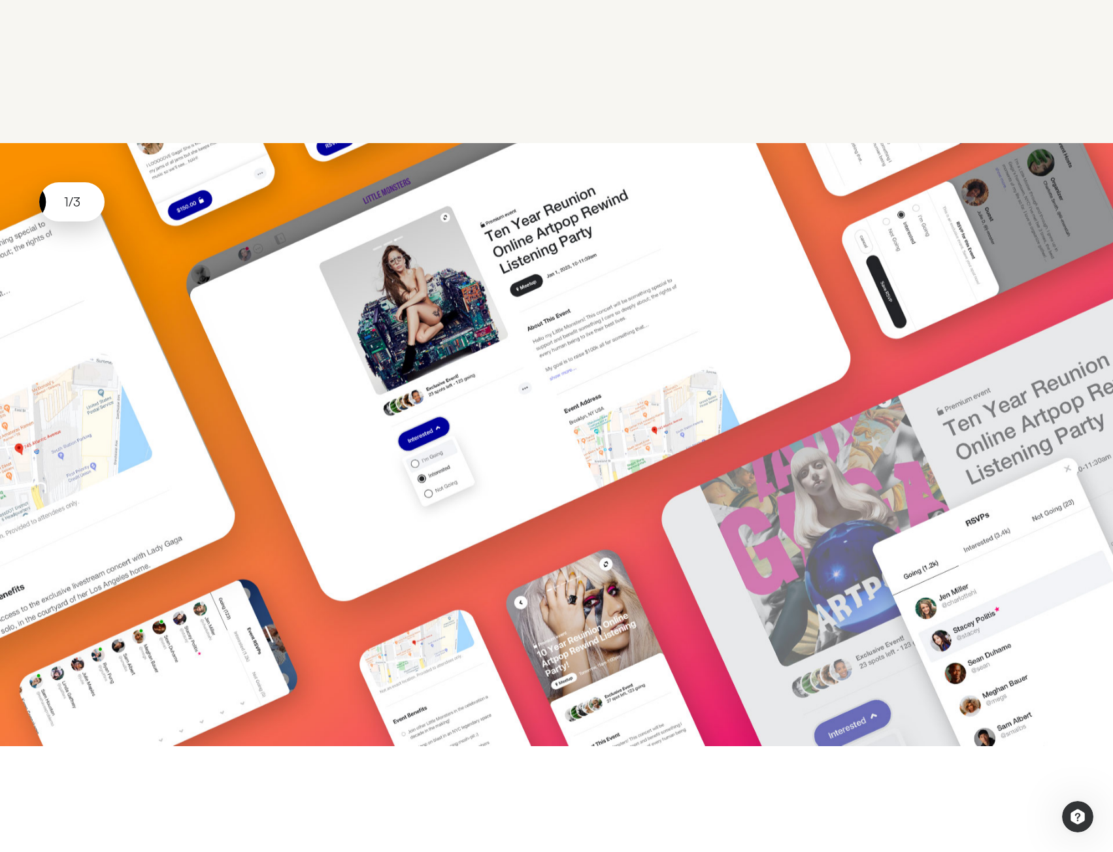
scroll to position [196, 0]
